Goal: Find specific page/section: Find specific page/section

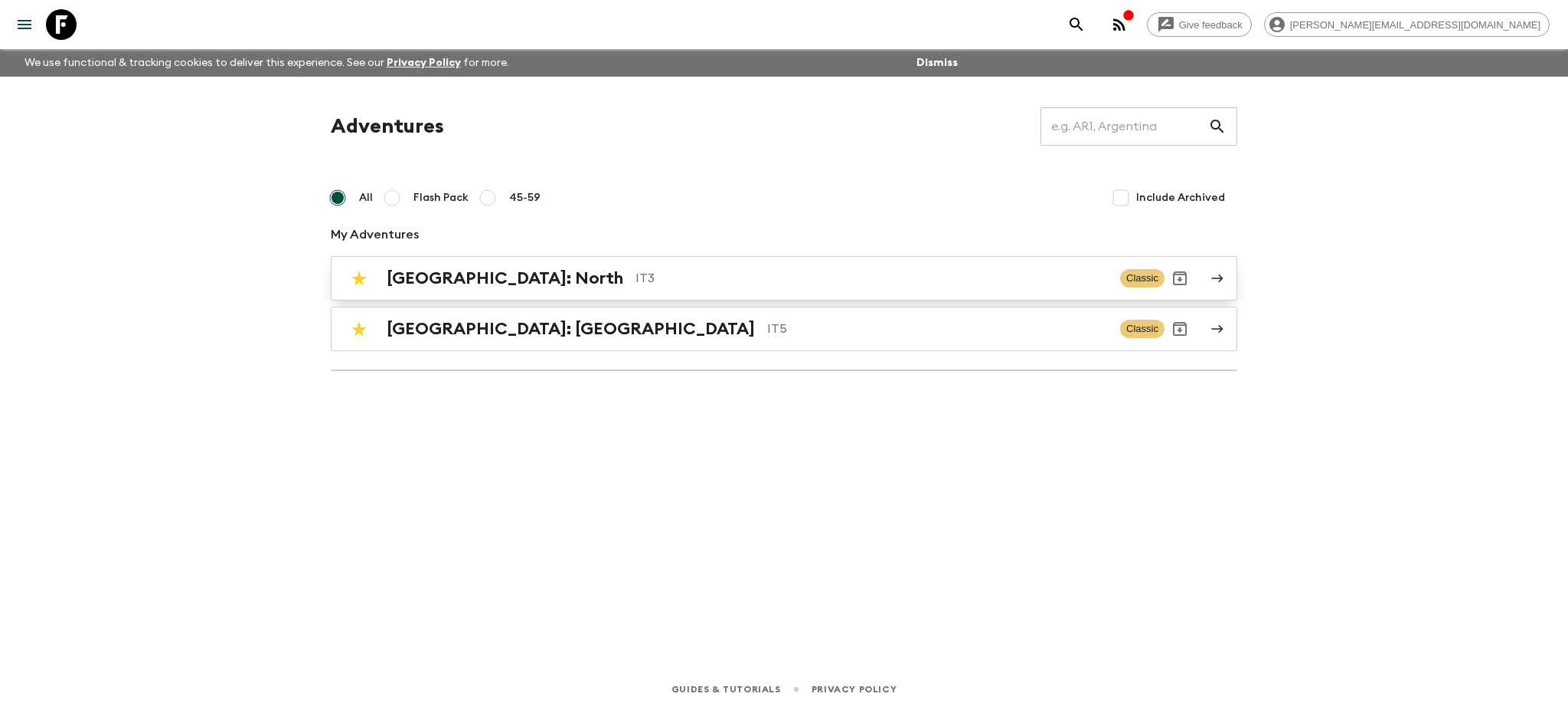
click at [544, 291] on div "[GEOGRAPHIC_DATA]: North IT3 Classic" at bounding box center [754, 278] width 821 height 31
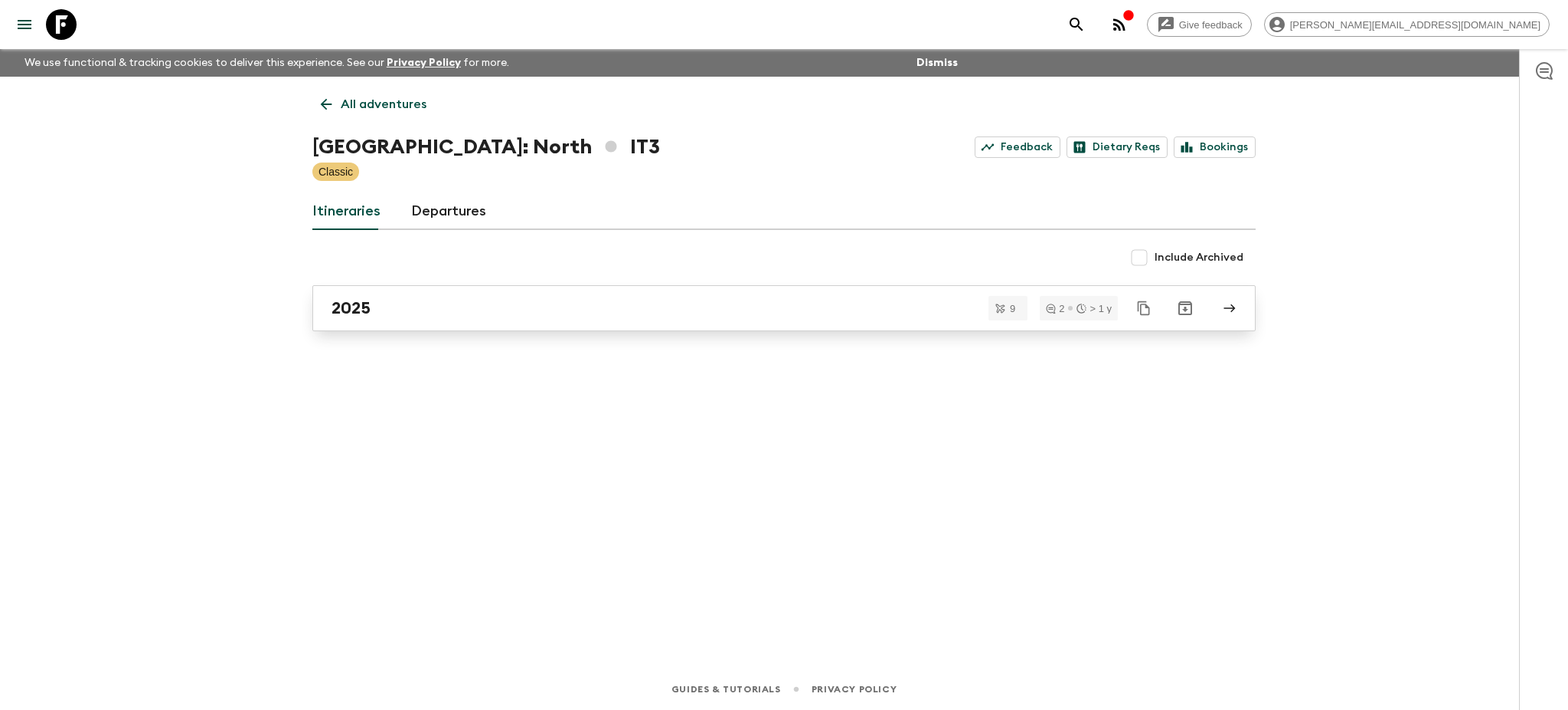
click at [505, 315] on div "2025" at bounding box center [770, 307] width 876 height 20
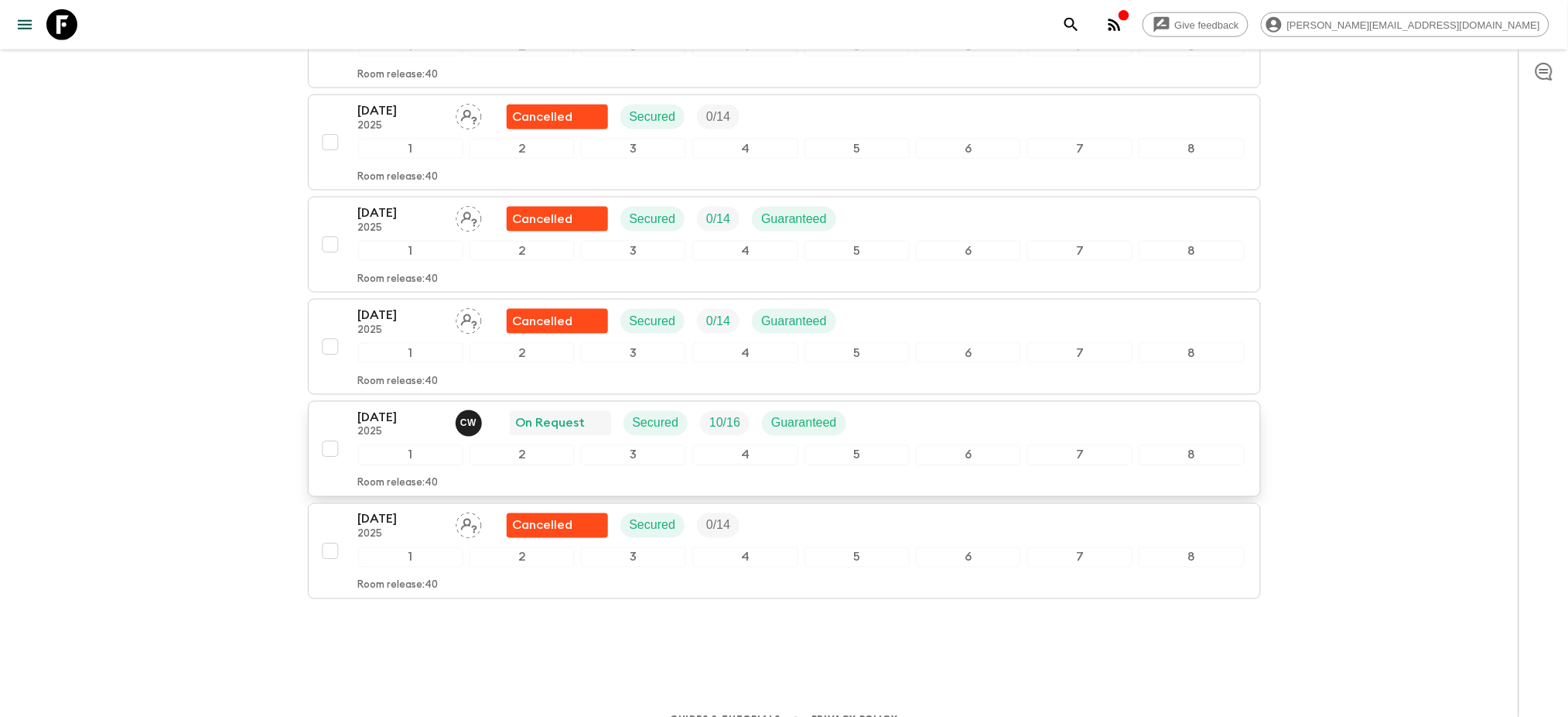
scroll to position [668, 0]
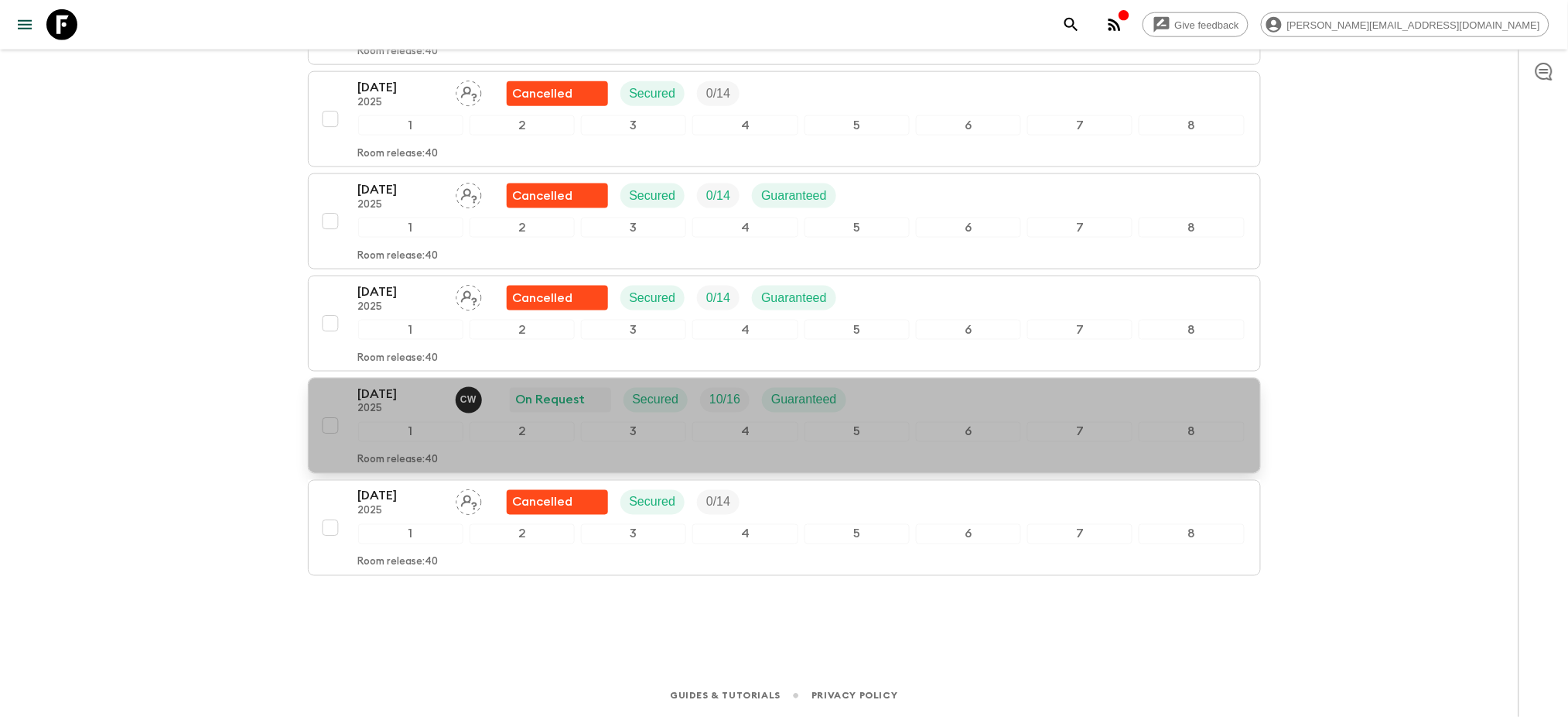
click at [388, 398] on p "[DATE]" at bounding box center [400, 394] width 85 height 19
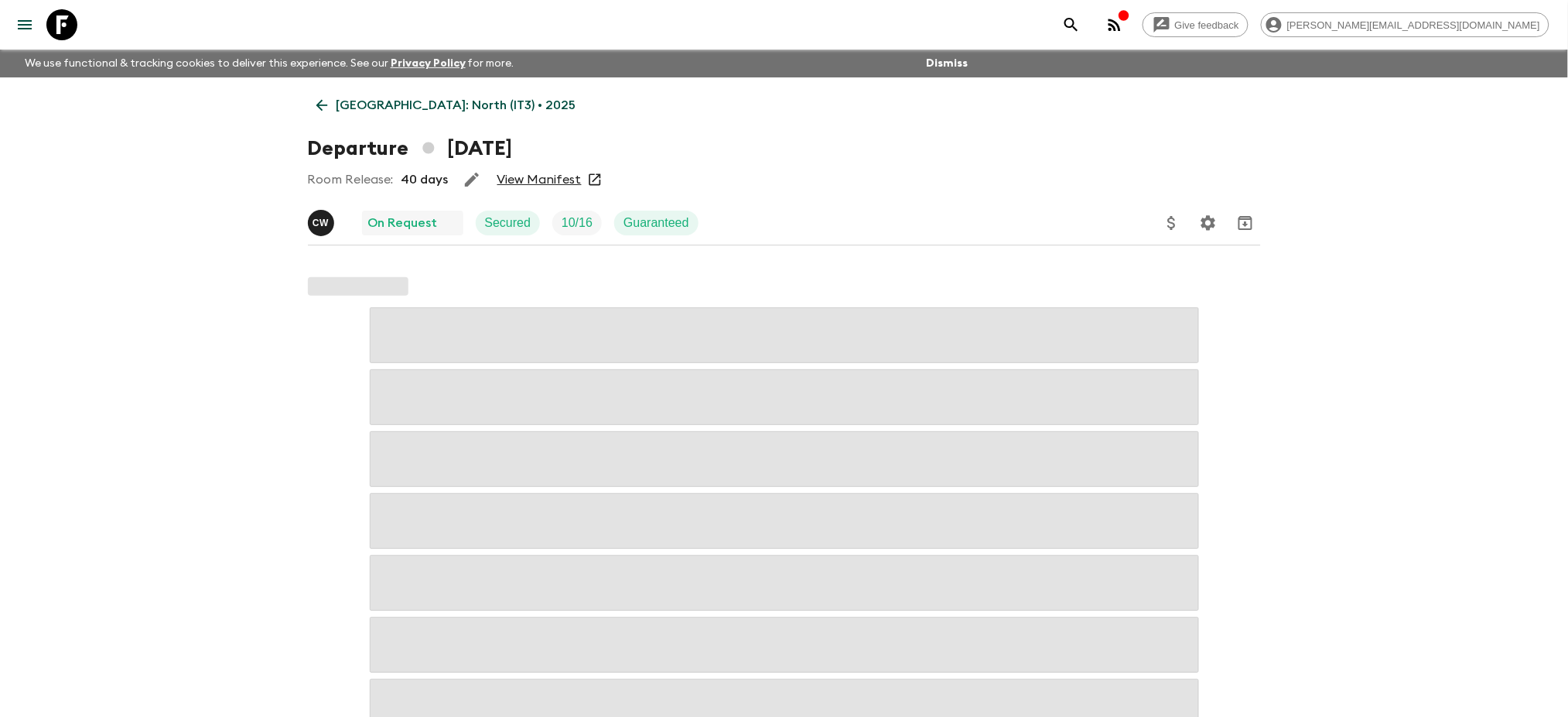
click at [547, 180] on link "View Manifest" at bounding box center [540, 179] width 85 height 15
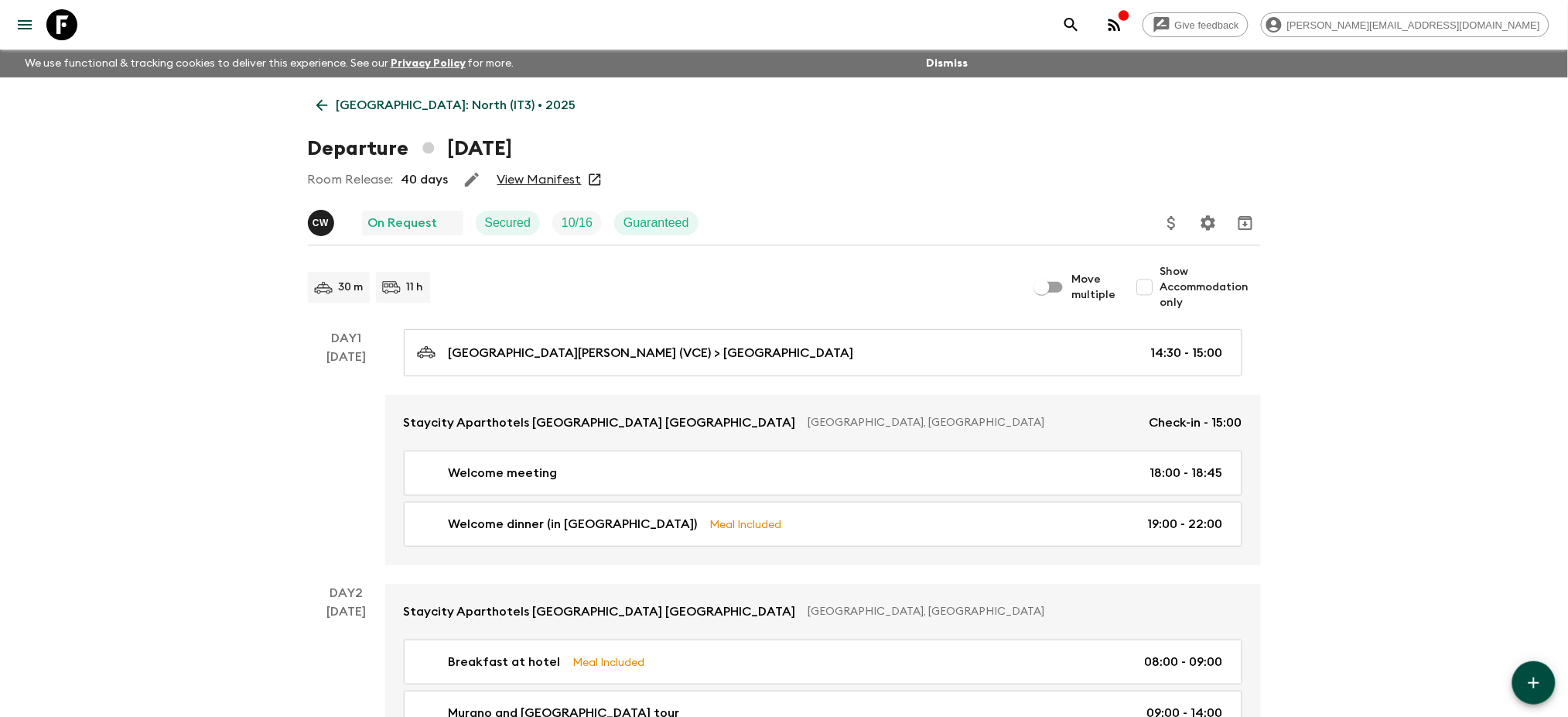
click at [409, 120] on link "[GEOGRAPHIC_DATA]: North (IT3) • 2025" at bounding box center [446, 105] width 277 height 31
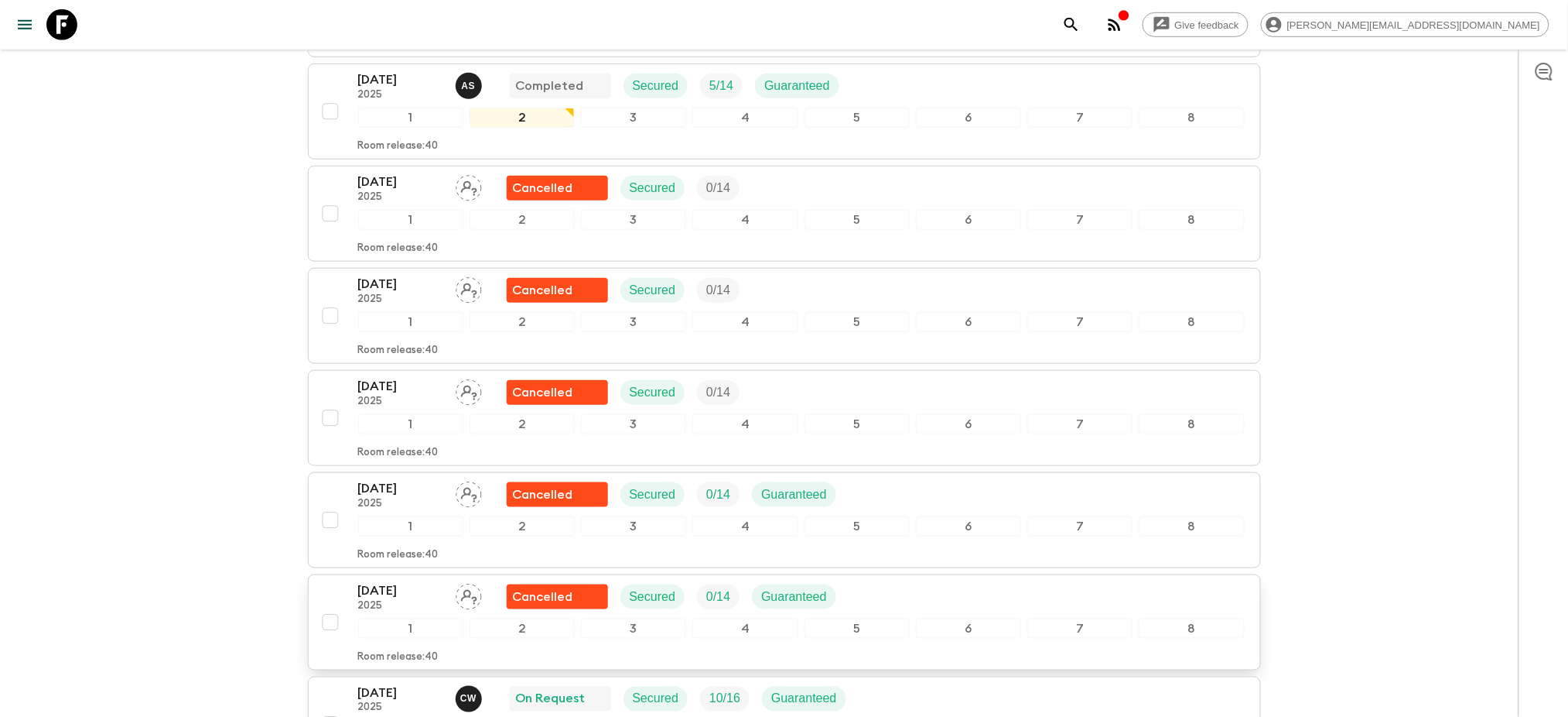
scroll to position [515, 0]
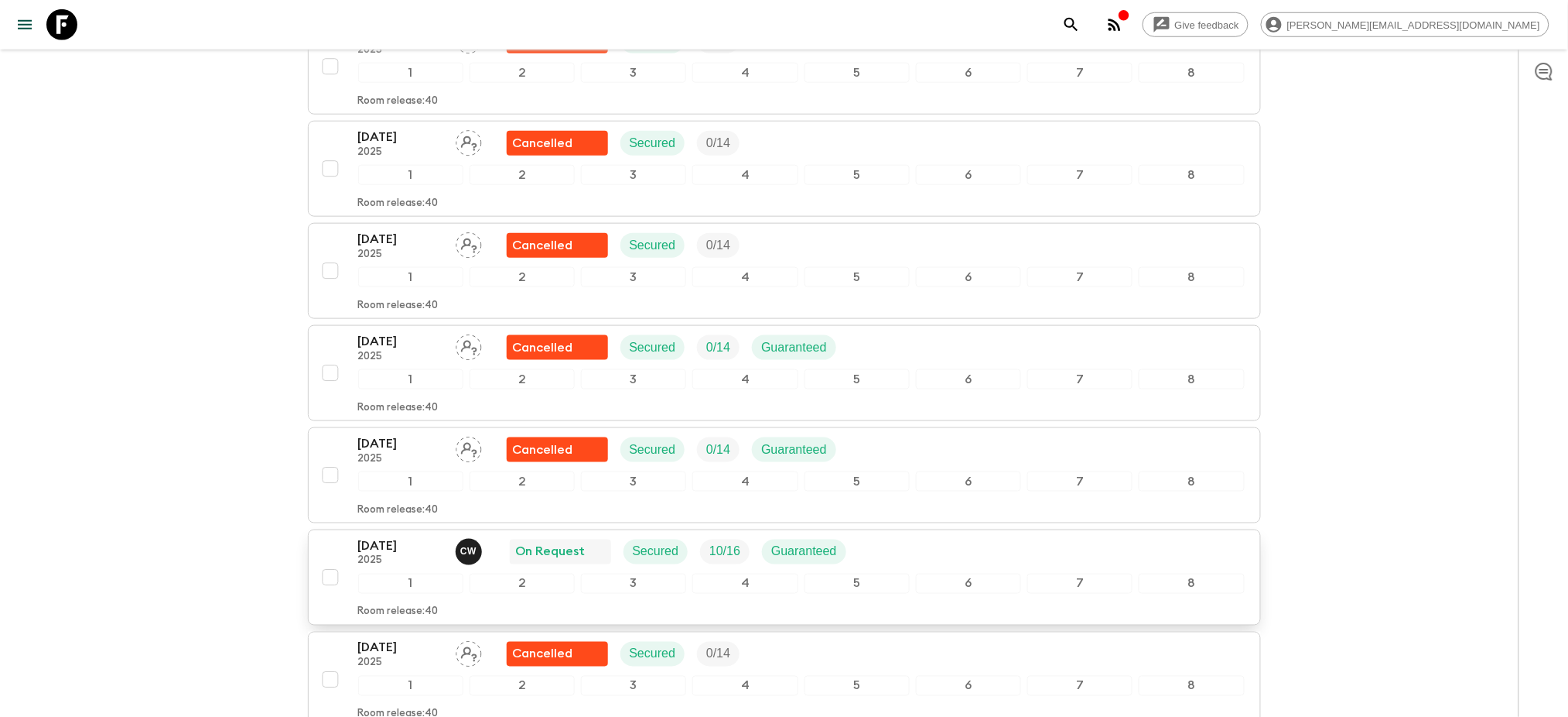
click at [401, 568] on p "2025" at bounding box center [400, 561] width 85 height 12
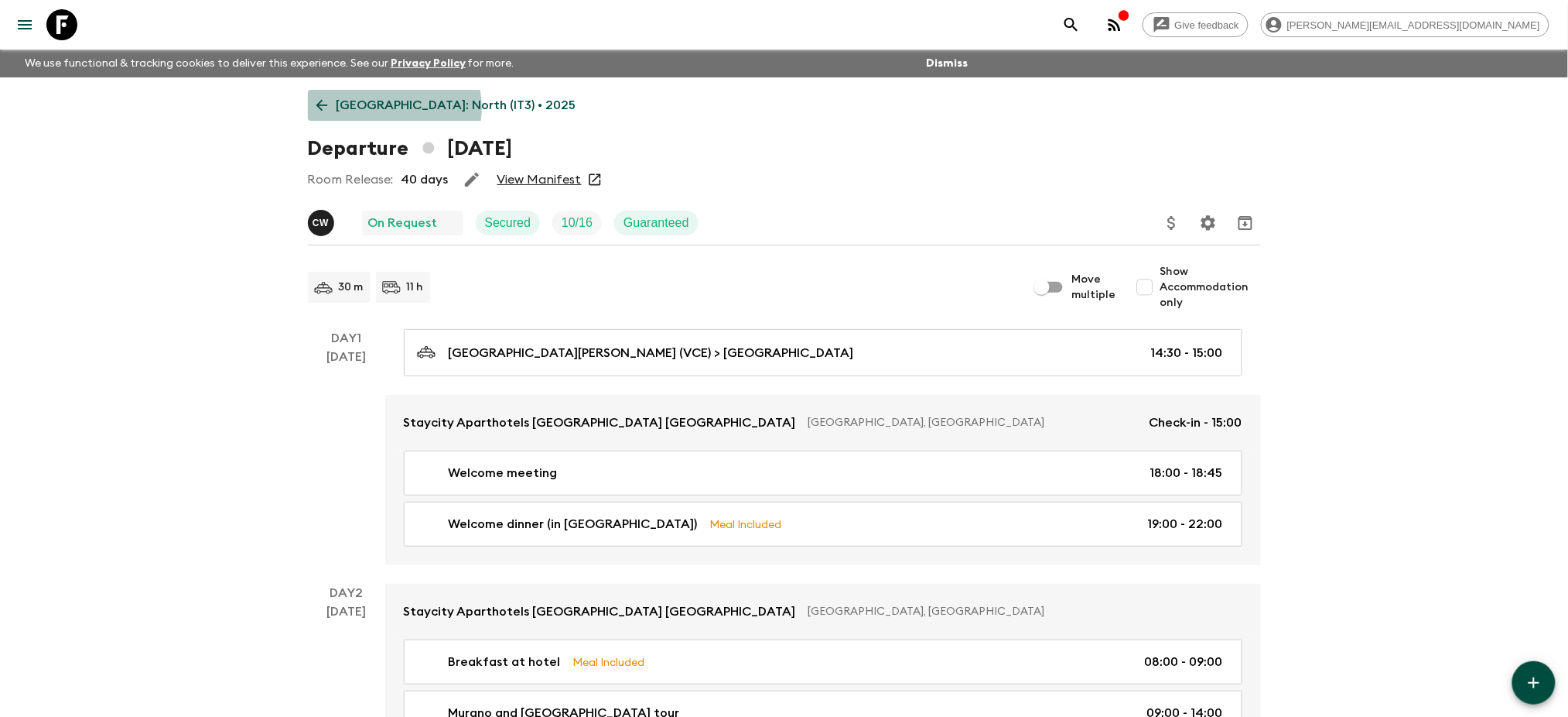
click at [389, 108] on p "[GEOGRAPHIC_DATA]: North (IT3) • 2025" at bounding box center [457, 106] width 240 height 19
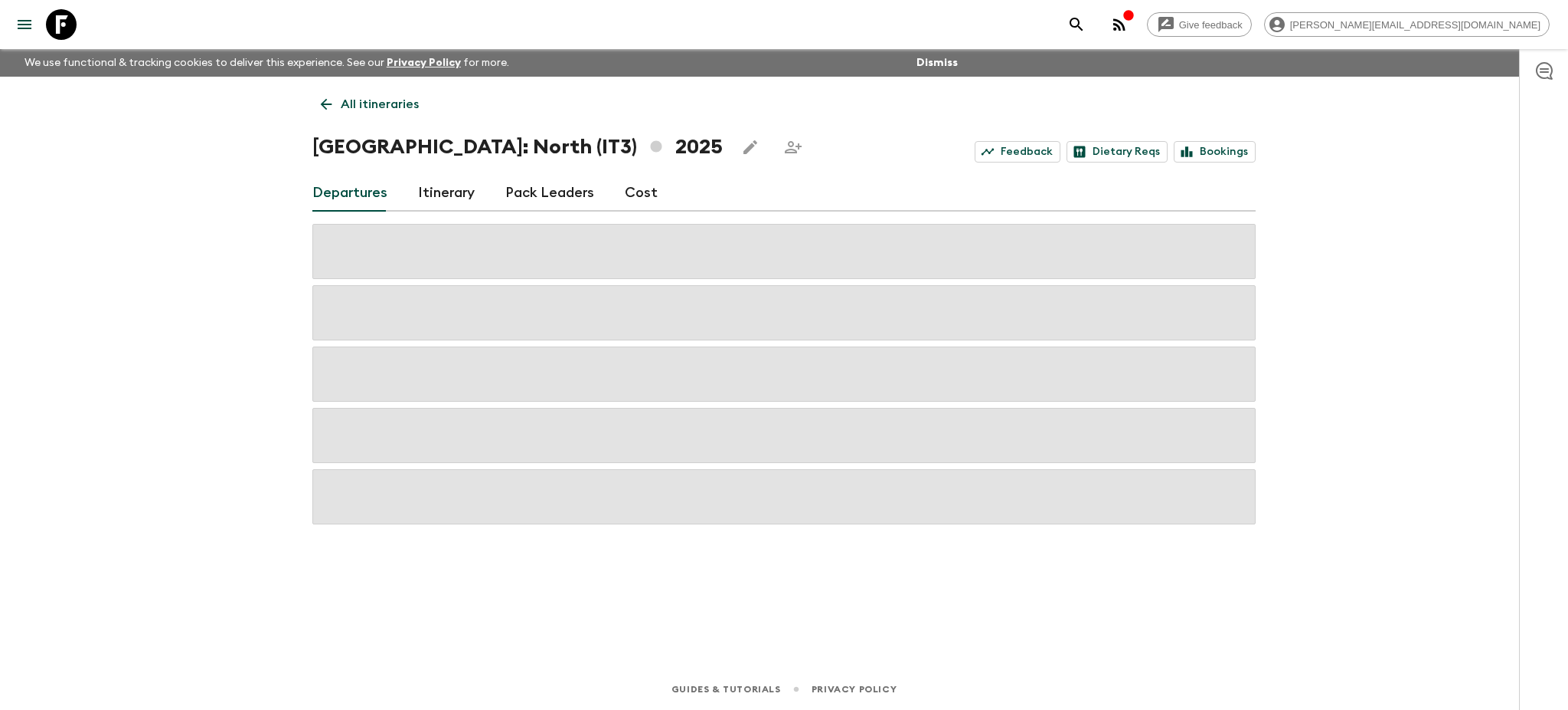
click at [628, 194] on link "Cost" at bounding box center [641, 192] width 33 height 37
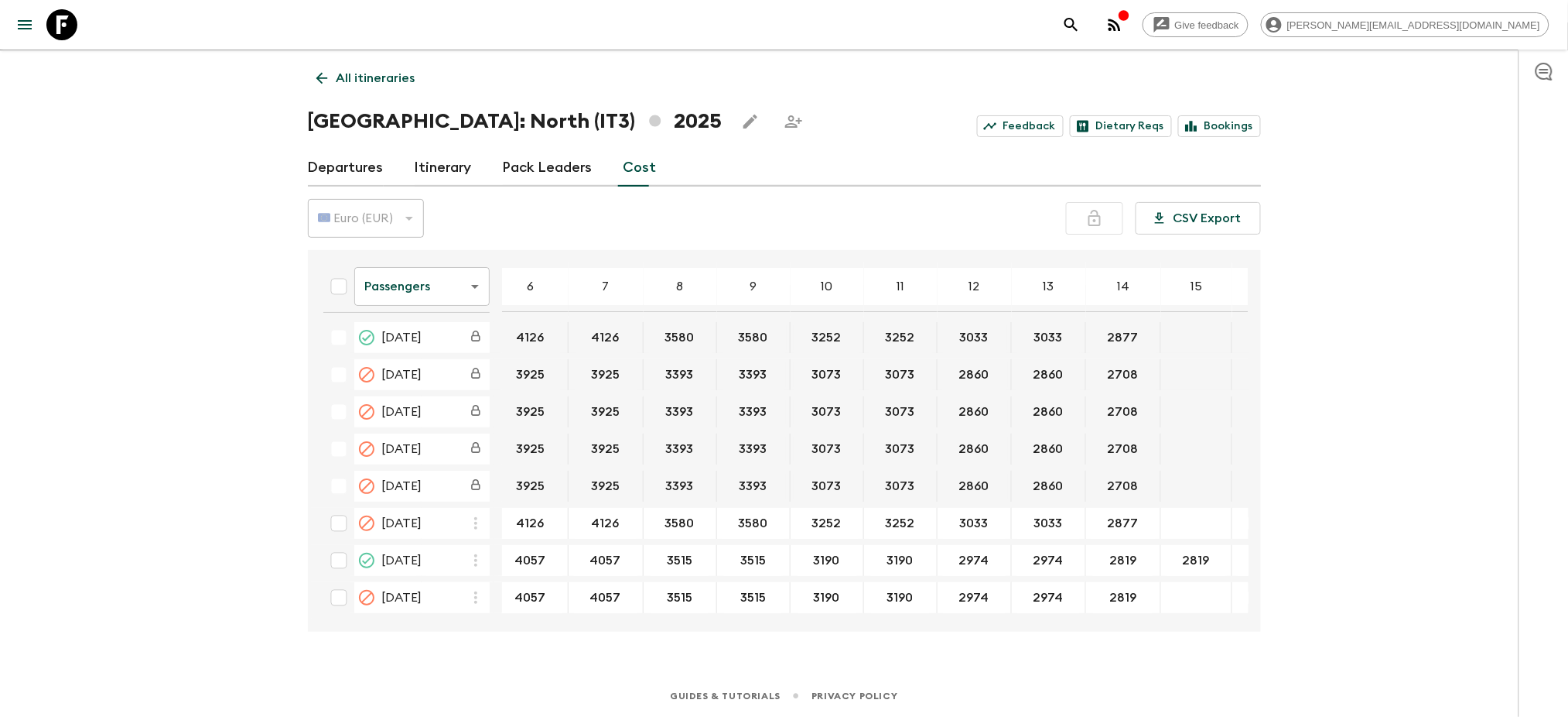
scroll to position [39, 311]
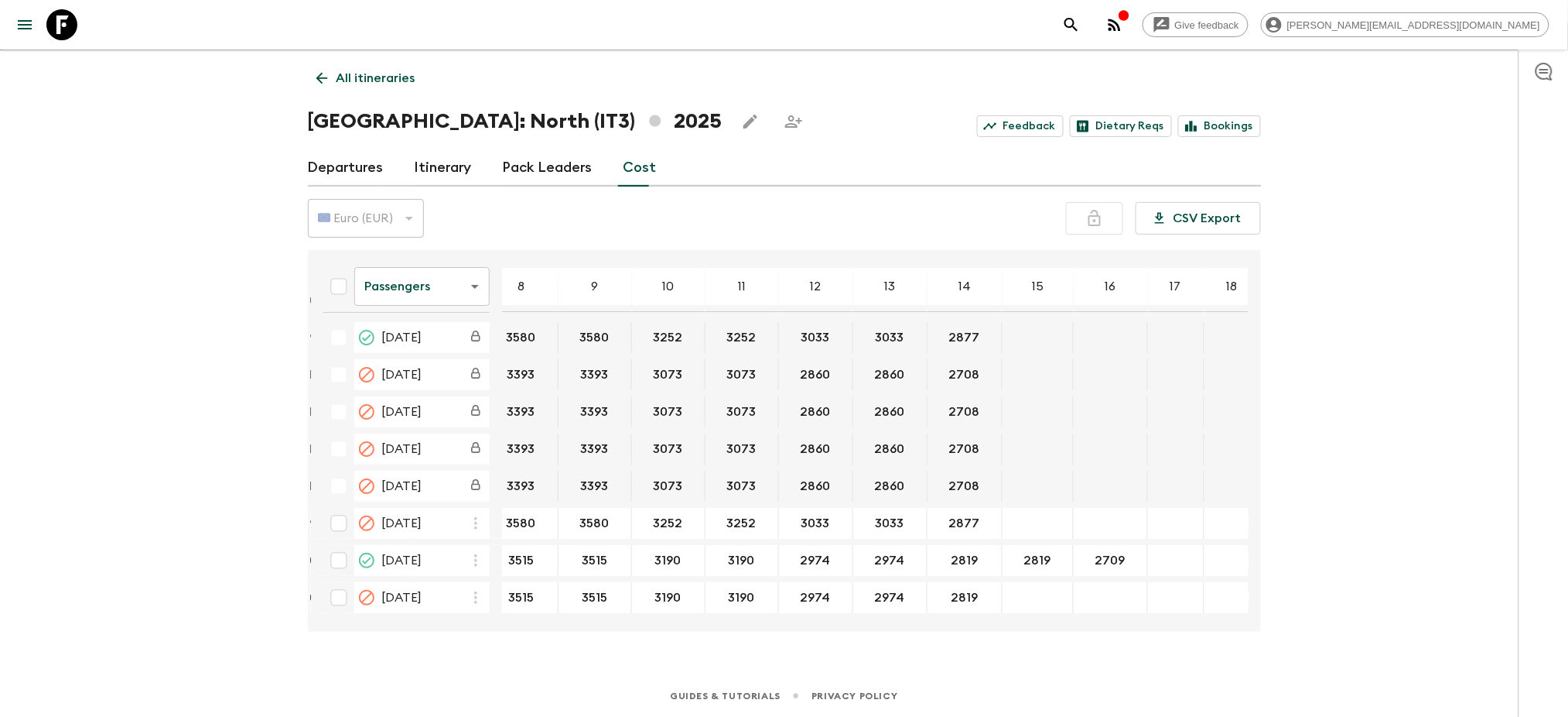
click at [431, 286] on body "Give feedback [PERSON_NAME][EMAIL_ADDRESS][DOMAIN_NAME] We use functional & tra…" at bounding box center [784, 345] width 1568 height 744
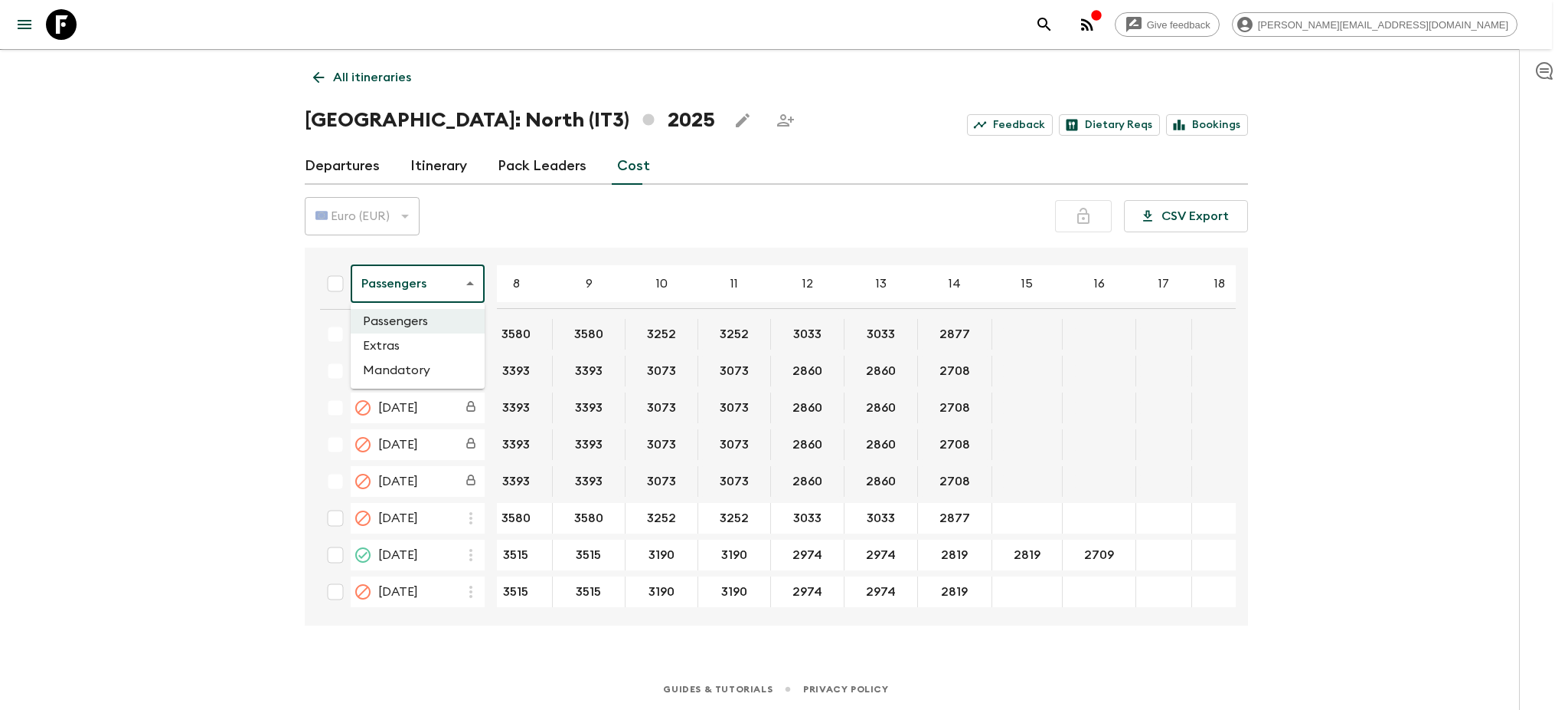
click at [419, 344] on li "Extras" at bounding box center [417, 346] width 134 height 25
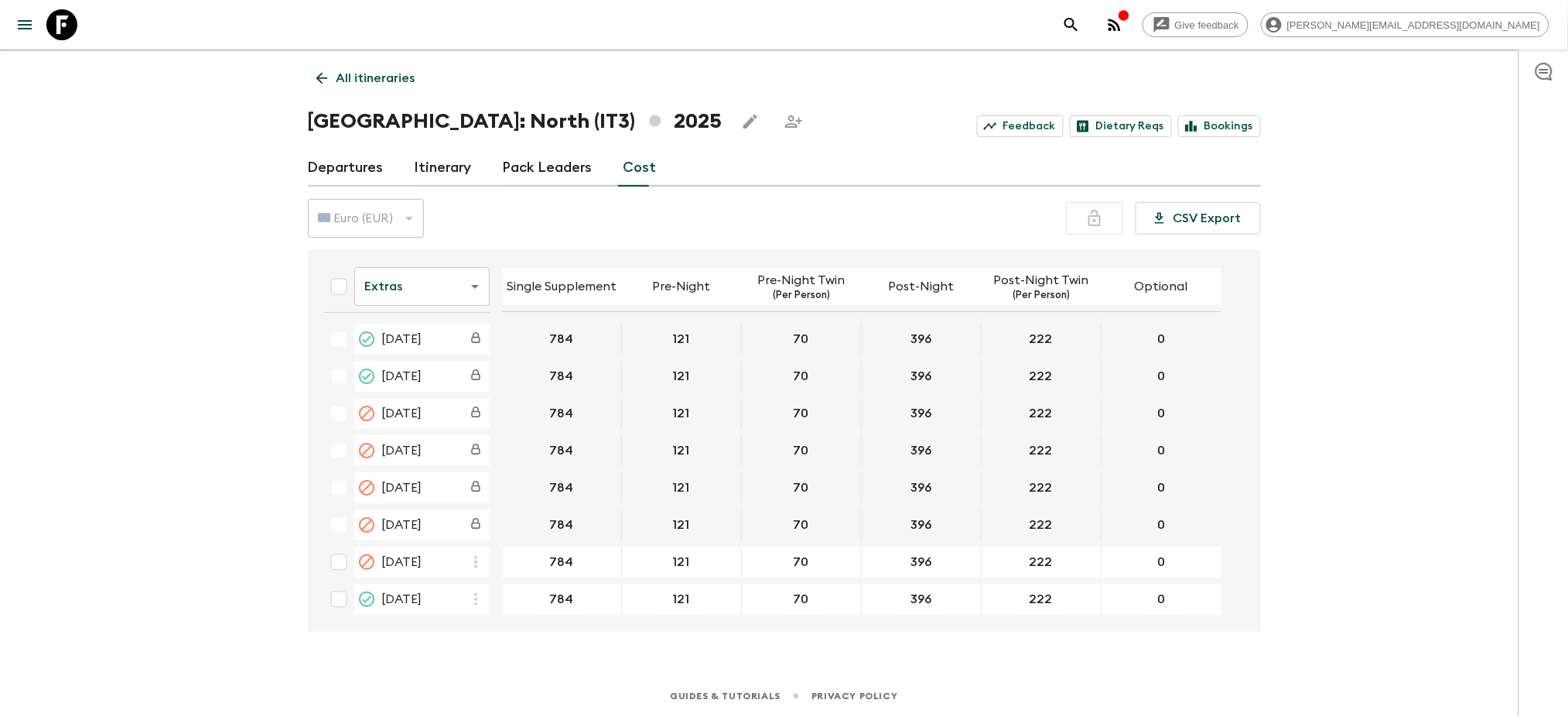
click at [451, 293] on body "Give feedback [PERSON_NAME][EMAIL_ADDRESS][DOMAIN_NAME] We use functional & tra…" at bounding box center [784, 345] width 1568 height 744
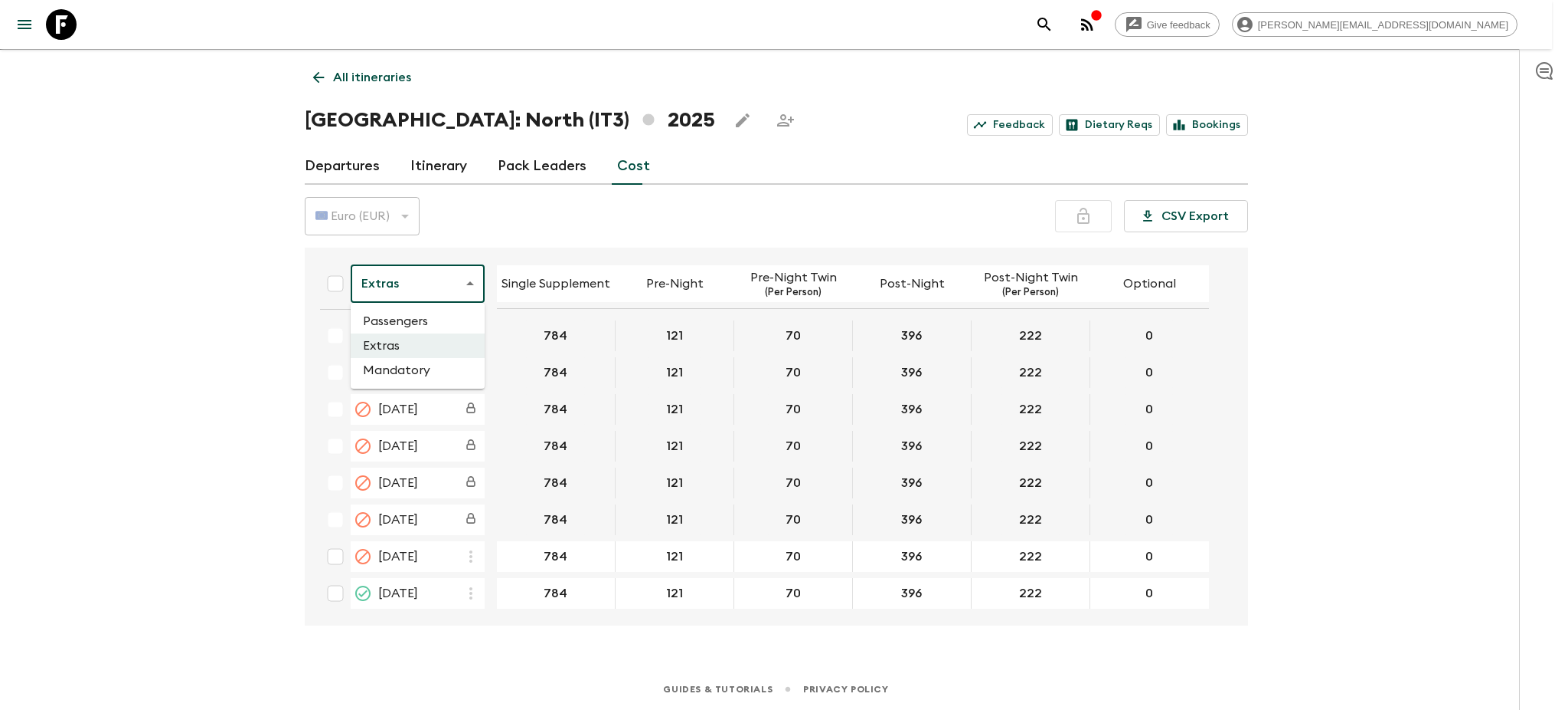
click at [420, 325] on li "Passengers" at bounding box center [417, 322] width 134 height 25
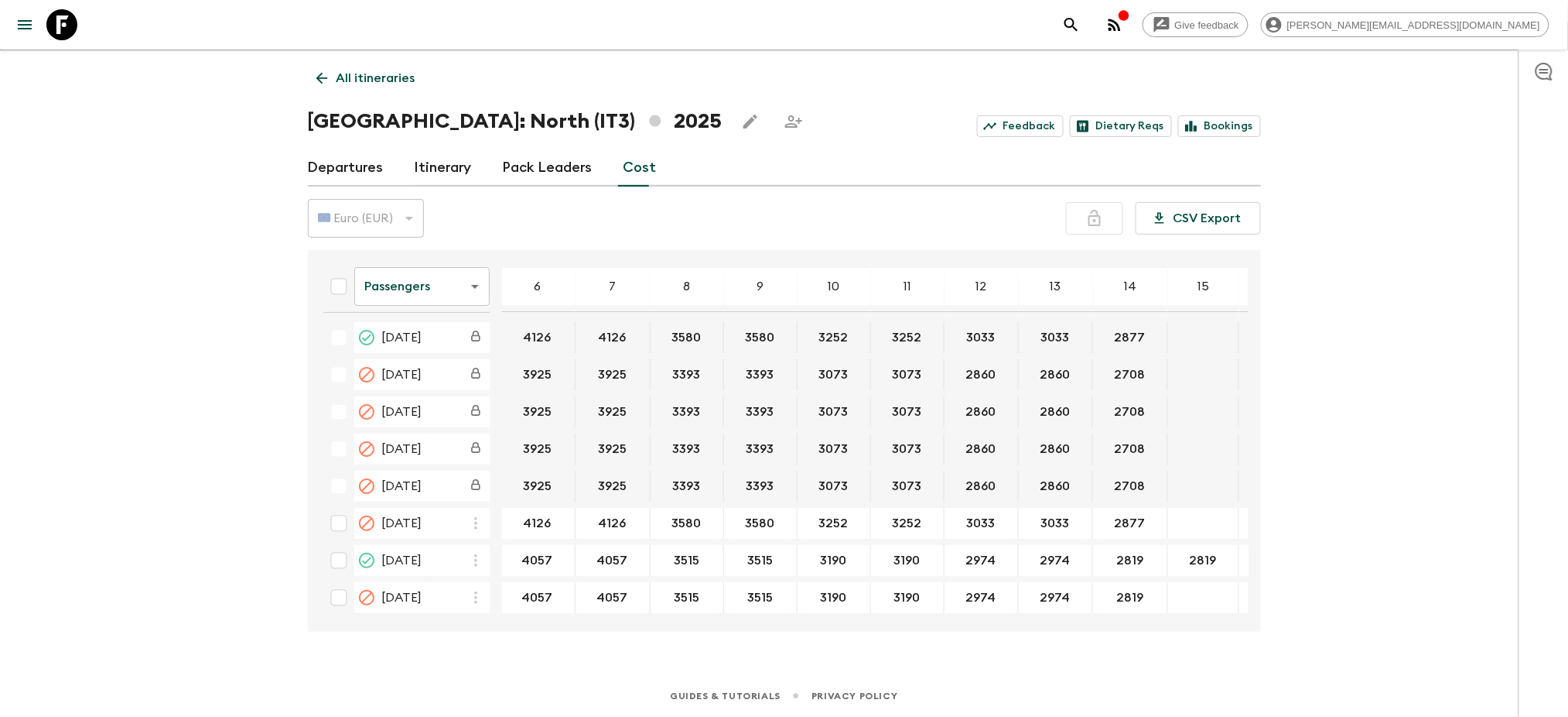
scroll to position [39, 151]
click at [814, 557] on input "3190" at bounding box center [828, 560] width 67 height 18
click at [429, 293] on body "Give feedback [PERSON_NAME][EMAIL_ADDRESS][DOMAIN_NAME] We use functional & tra…" at bounding box center [784, 345] width 1568 height 744
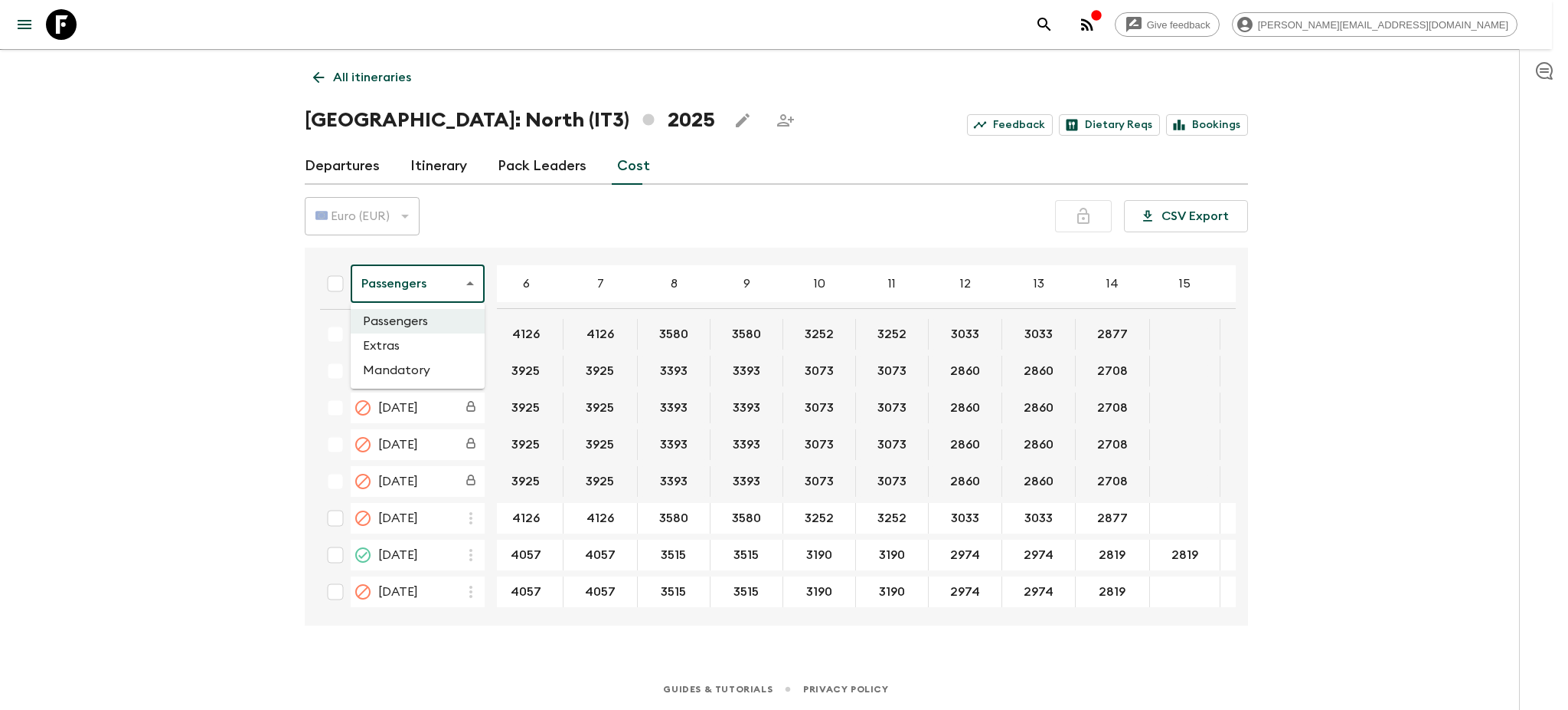
click at [399, 341] on li "Extras" at bounding box center [417, 346] width 134 height 25
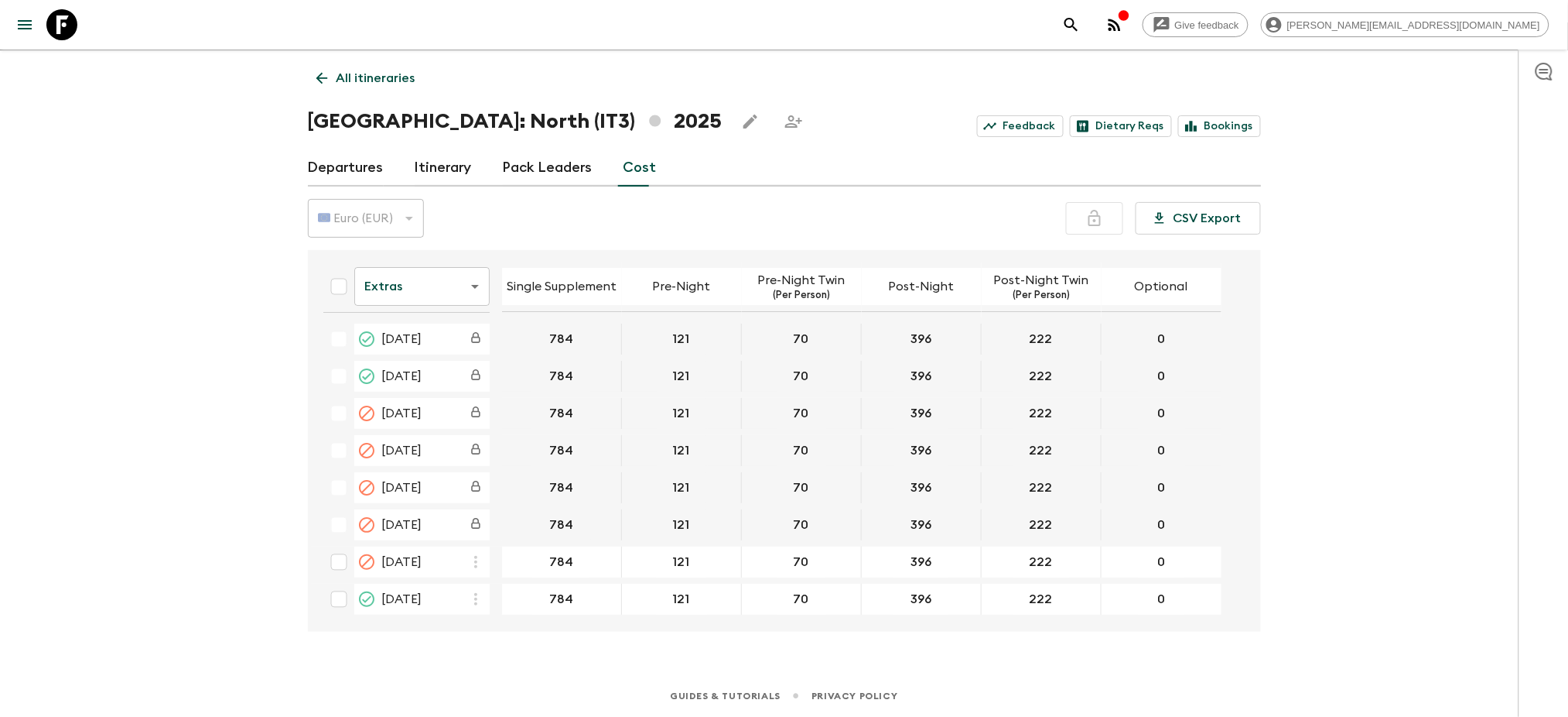
click at [415, 272] on body "Give feedback [PERSON_NAME][EMAIL_ADDRESS][DOMAIN_NAME] We use functional & tra…" at bounding box center [784, 345] width 1568 height 744
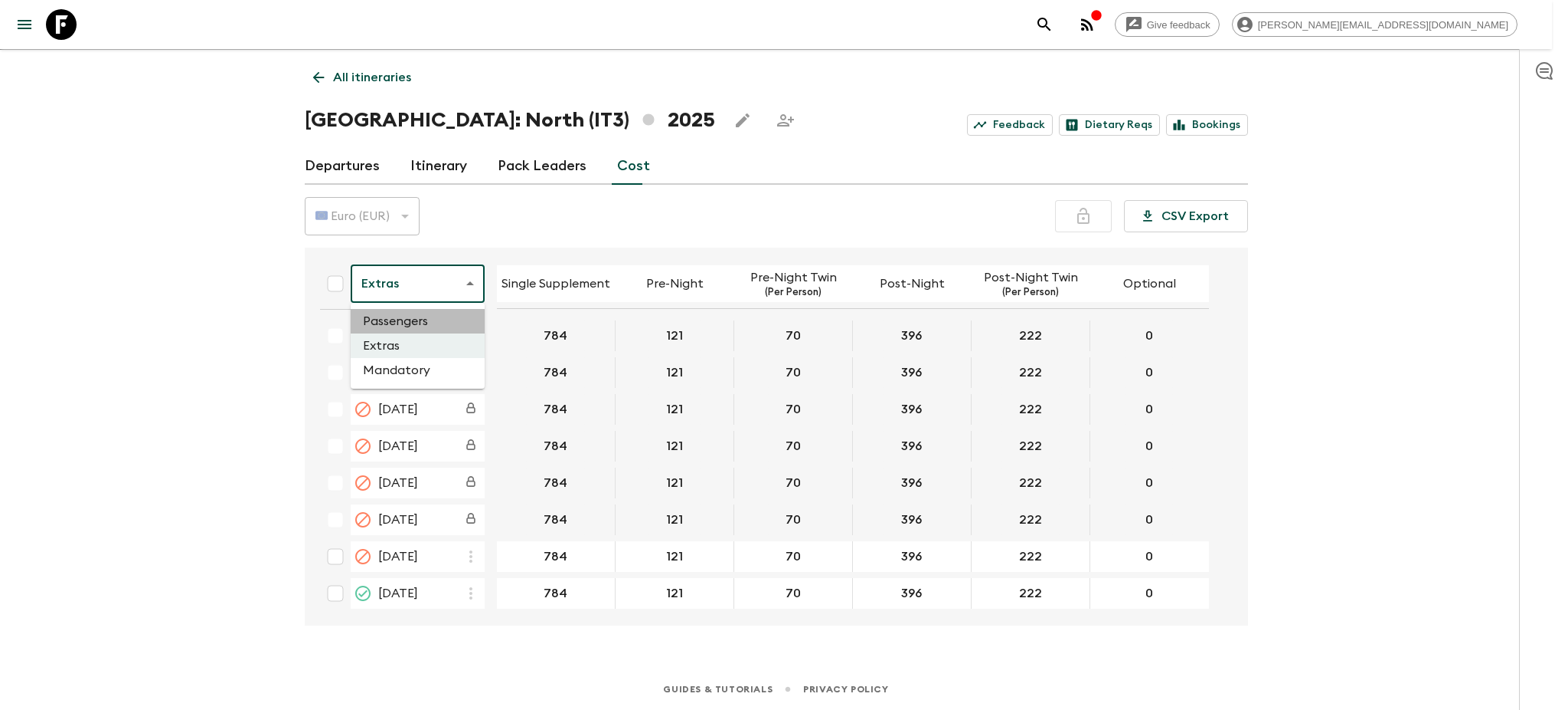
click at [411, 318] on li "Passengers" at bounding box center [417, 322] width 134 height 25
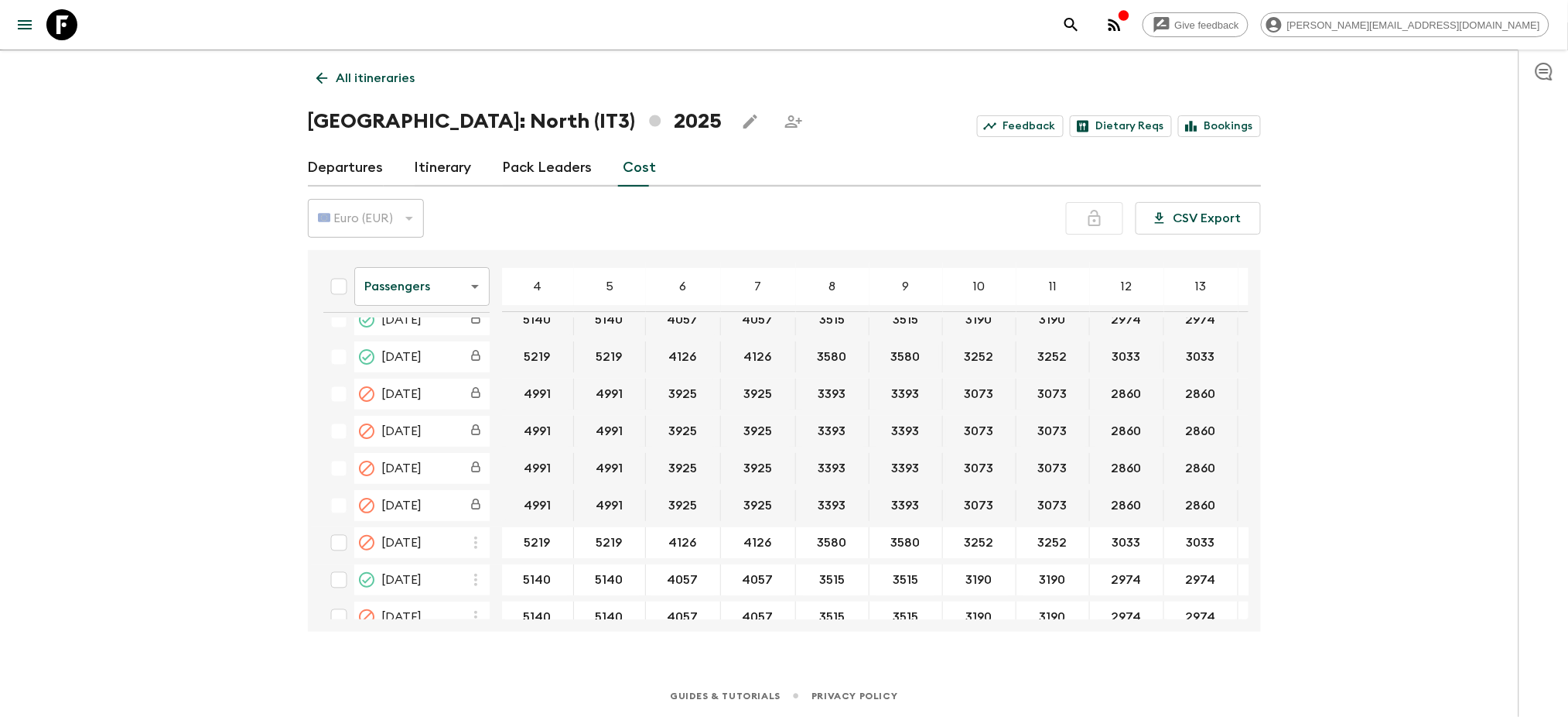
scroll to position [39, 0]
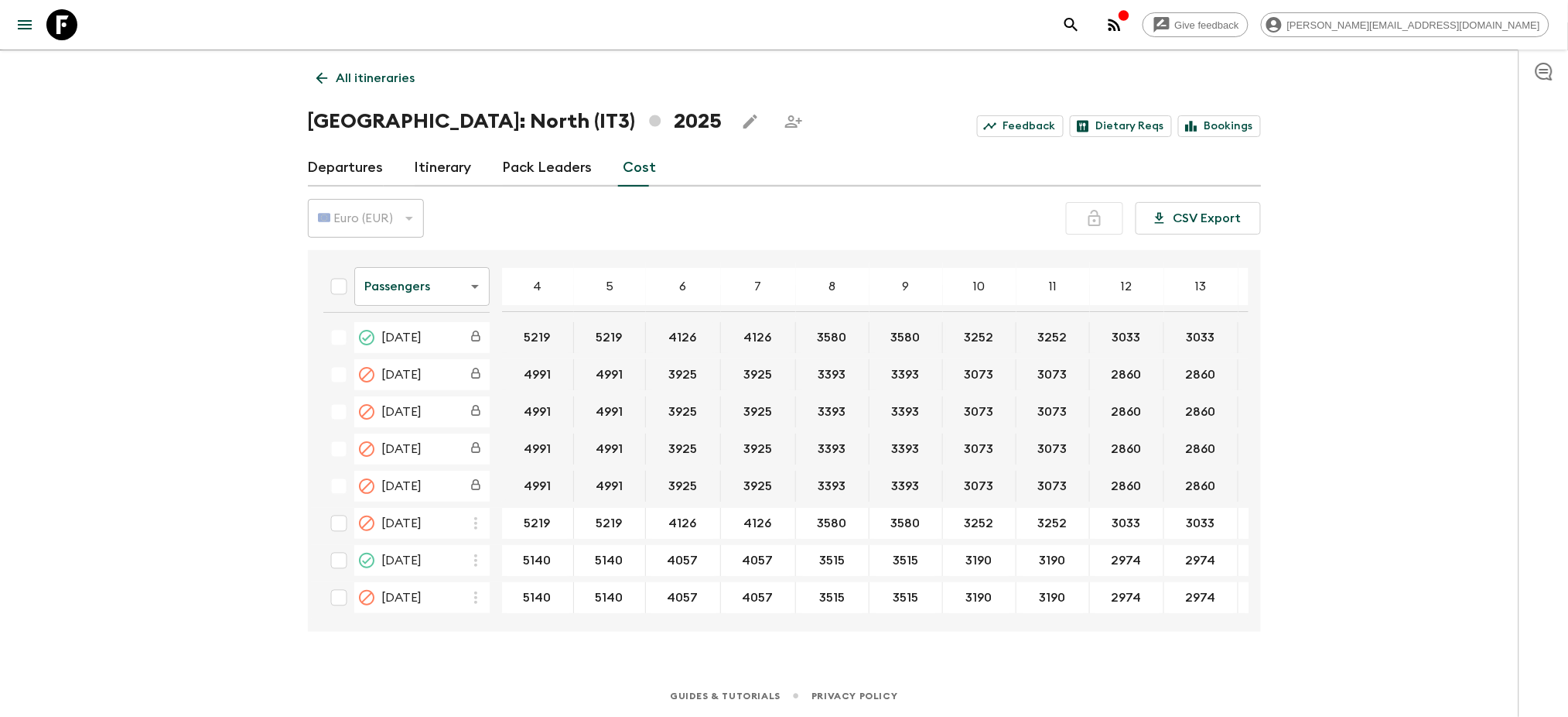
click at [461, 304] on body "Give feedback [PERSON_NAME][EMAIL_ADDRESS][DOMAIN_NAME] We use functional & tra…" at bounding box center [784, 345] width 1568 height 744
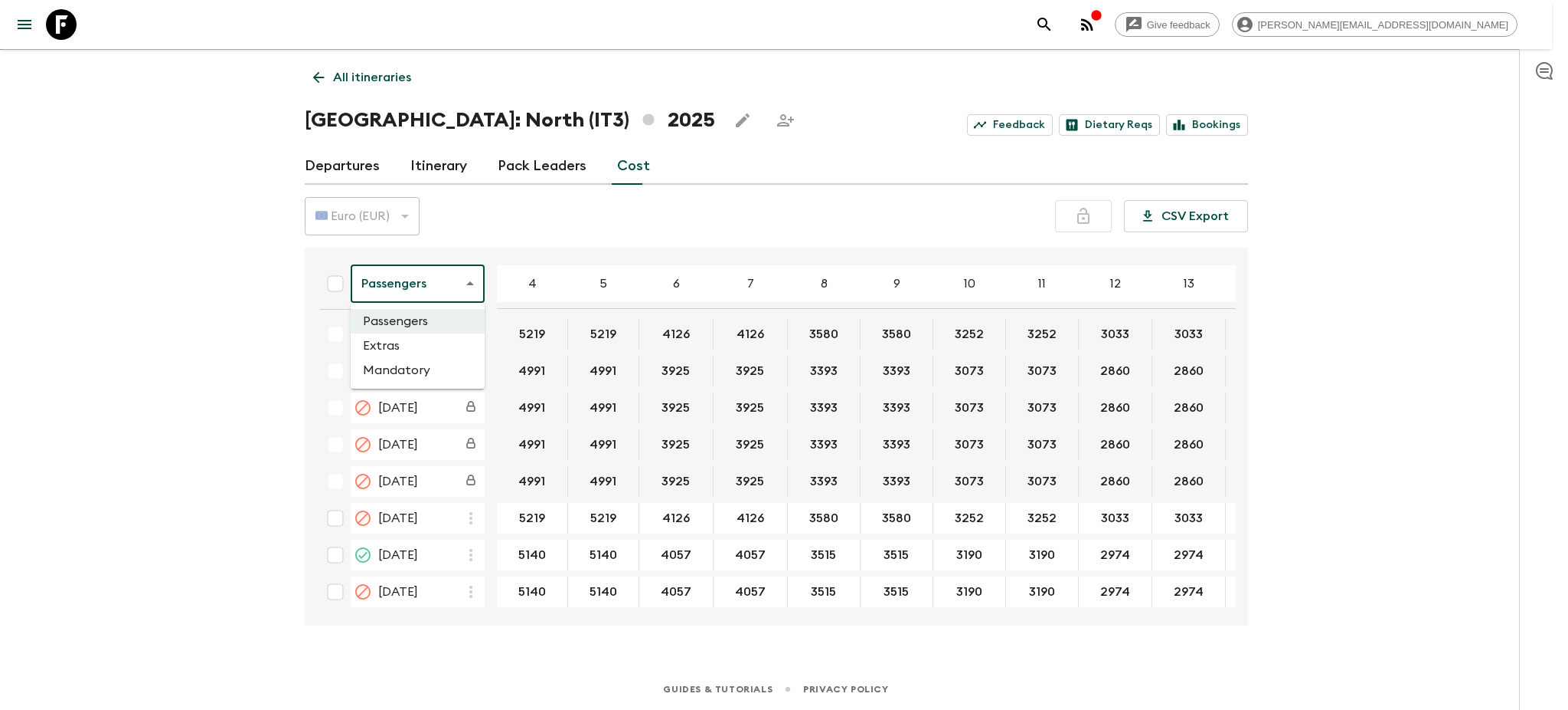
click at [440, 341] on li "Extras" at bounding box center [417, 346] width 134 height 25
